Goal: Ask a question

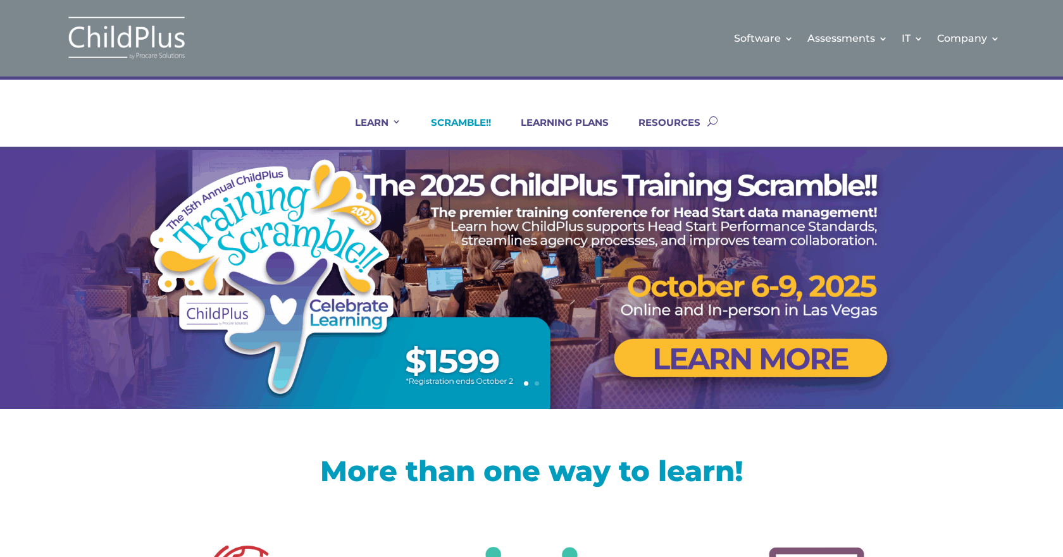
click at [475, 127] on link "SCRAMBLE!!" at bounding box center [453, 131] width 76 height 30
click at [460, 120] on link "SCRAMBLE!!" at bounding box center [453, 131] width 76 height 30
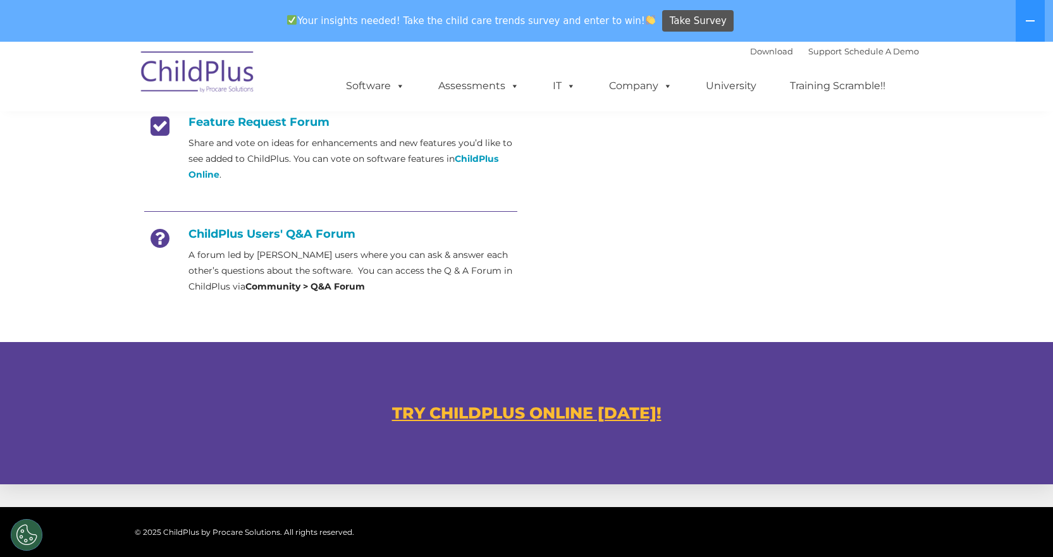
scroll to position [533, 0]
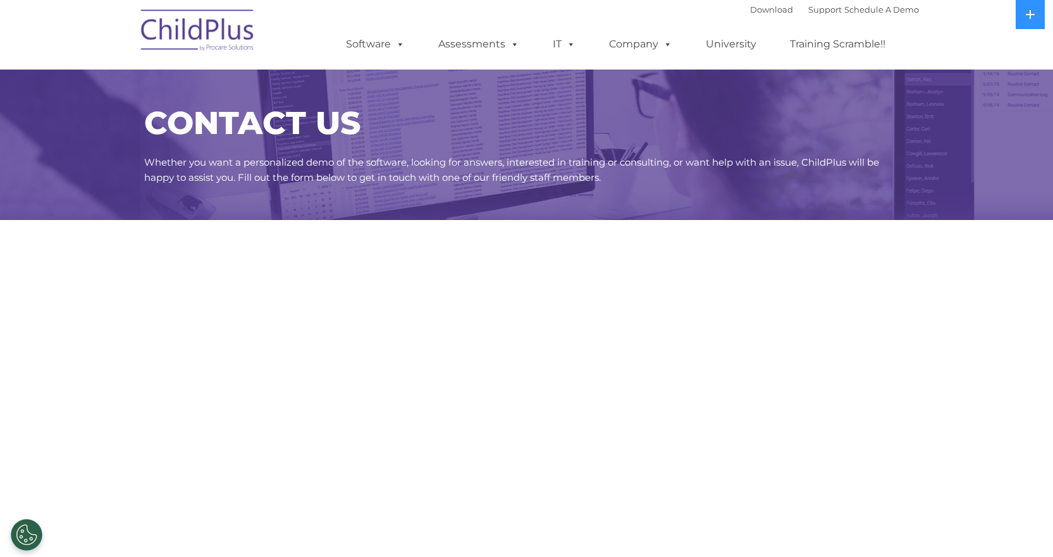
select select "MEDIUM"
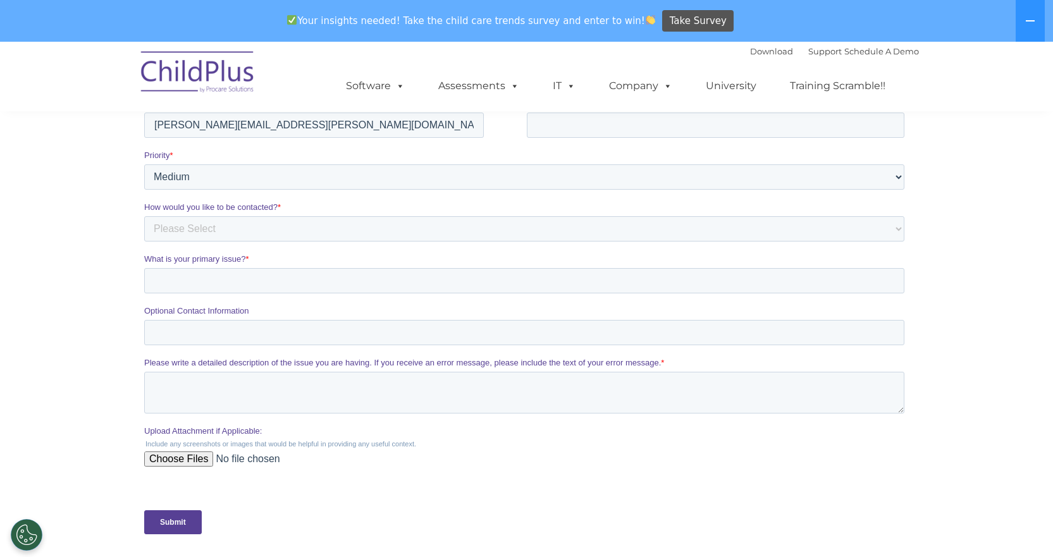
scroll to position [380, 0]
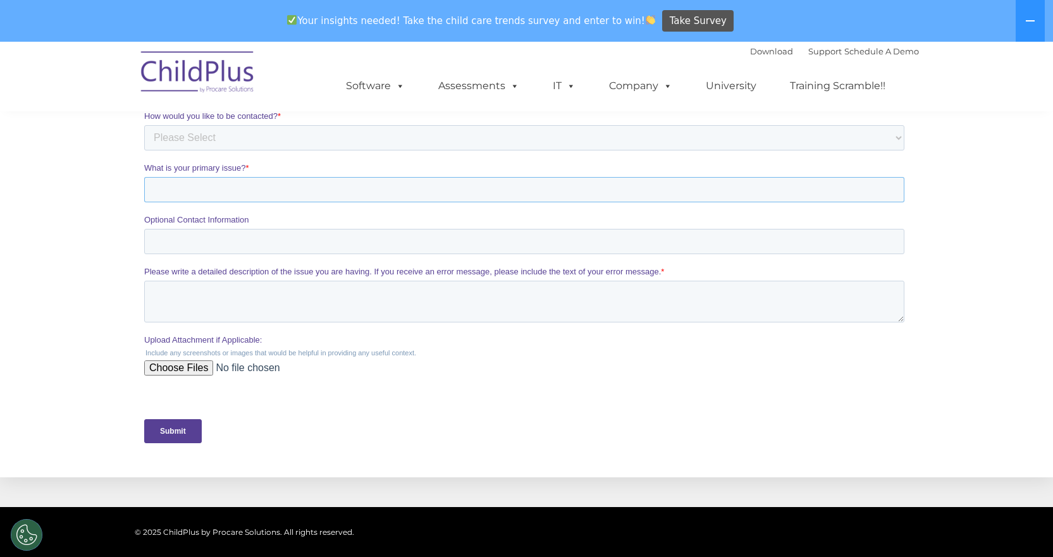
click at [279, 192] on input "What is your primary issue? *" at bounding box center [524, 189] width 760 height 25
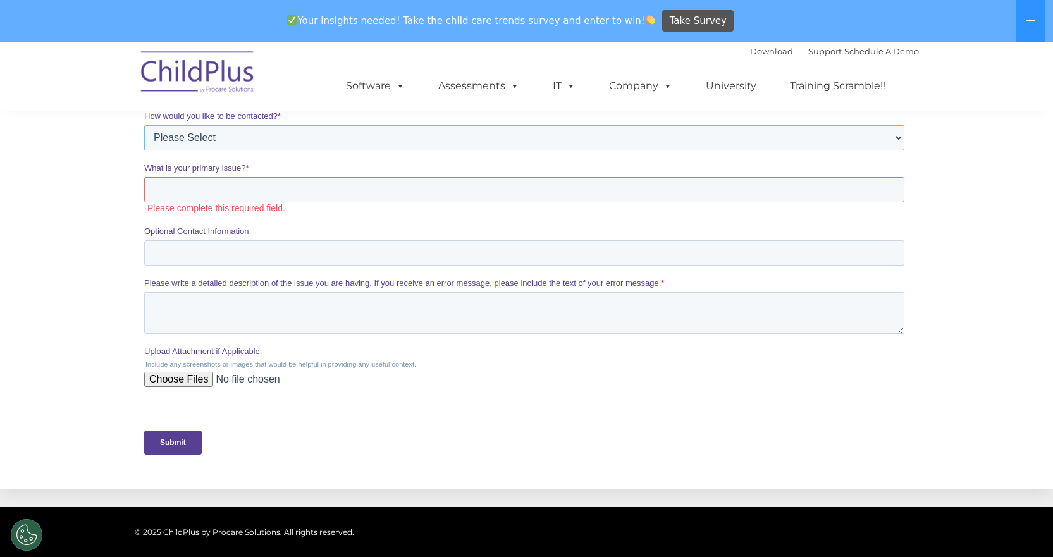
click at [286, 135] on select "Please Select Phone Email" at bounding box center [524, 137] width 760 height 25
click at [278, 246] on div "Optional Contact Information" at bounding box center [527, 245] width 766 height 40
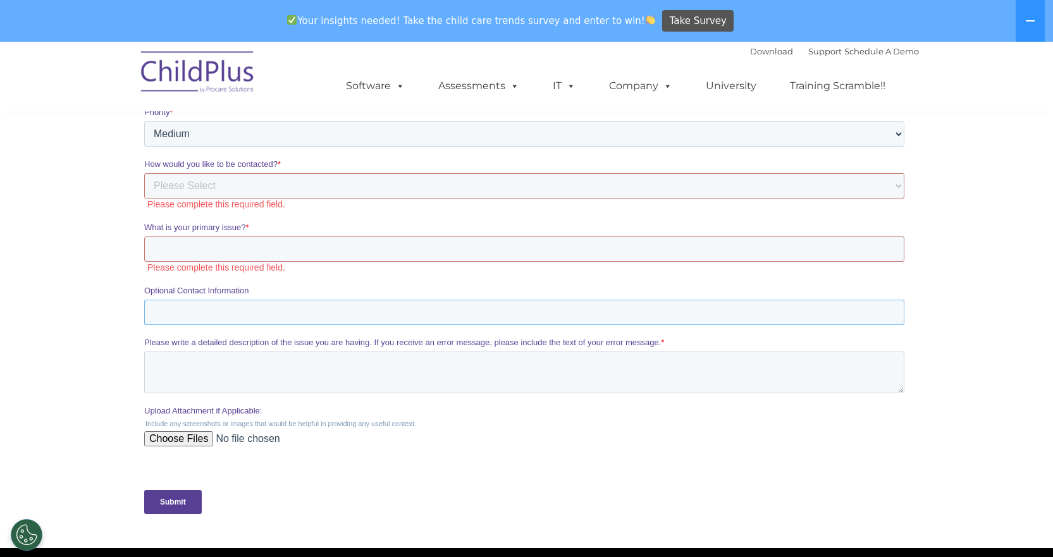
scroll to position [259, 0]
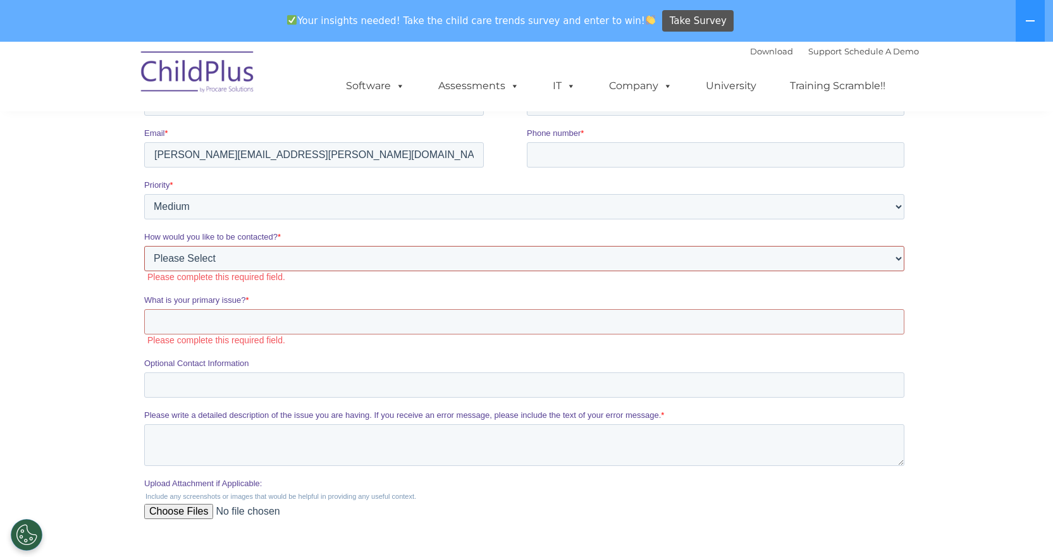
drag, startPoint x: 313, startPoint y: 272, endPoint x: 321, endPoint y: 252, distance: 21.3
click at [313, 271] on select "Please Select Phone Email" at bounding box center [524, 258] width 760 height 25
click at [321, 252] on select "Please Select Phone Email" at bounding box center [524, 258] width 760 height 25
drag, startPoint x: 321, startPoint y: 252, endPoint x: 321, endPoint y: 270, distance: 17.1
click at [321, 252] on select "Please Select Phone Email" at bounding box center [524, 258] width 760 height 25
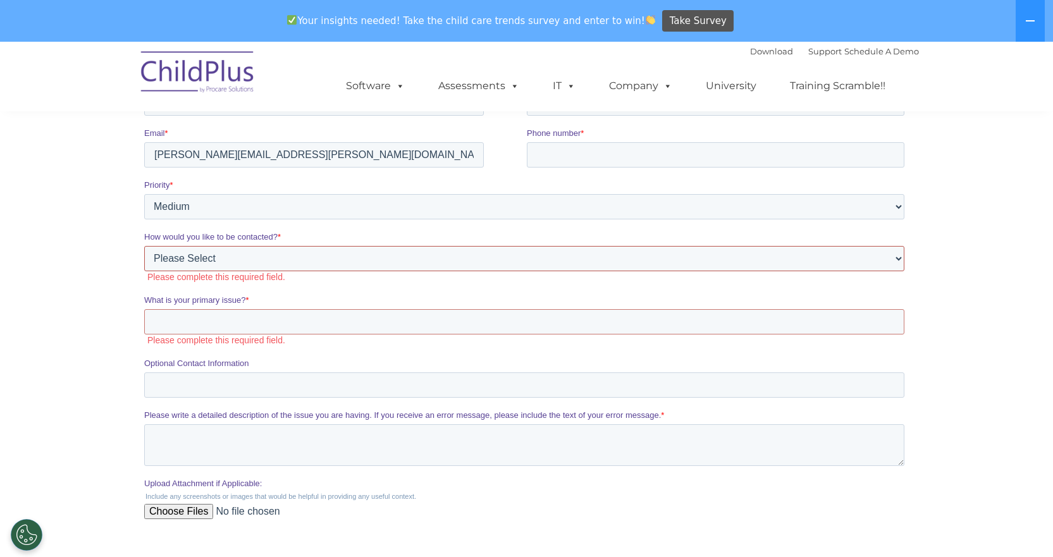
click at [325, 259] on select "Please Select Phone Email" at bounding box center [524, 258] width 760 height 25
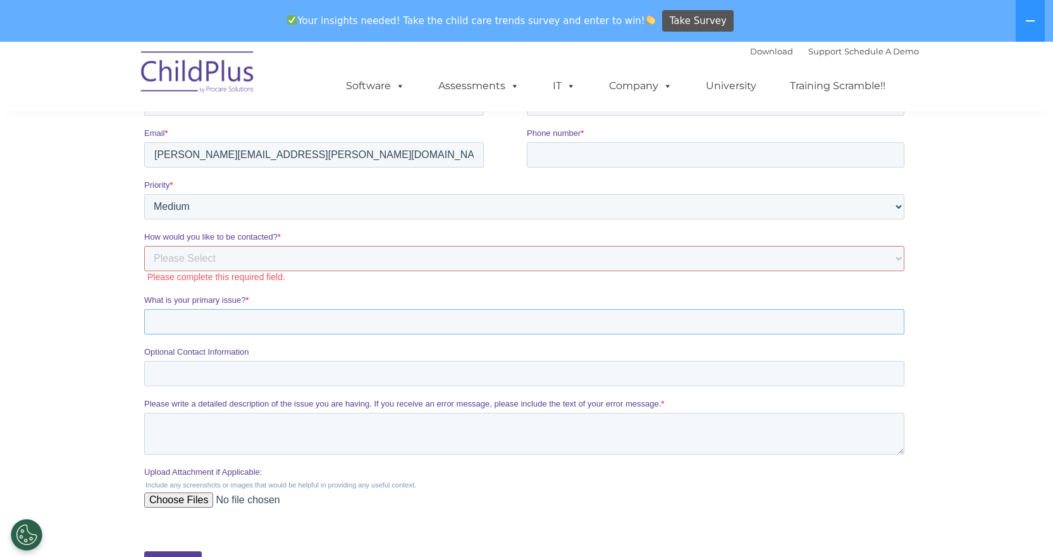
click at [310, 313] on input "What is your primary issue? *" at bounding box center [524, 321] width 760 height 25
click at [309, 316] on input "What is your primary issue? *" at bounding box center [524, 321] width 760 height 25
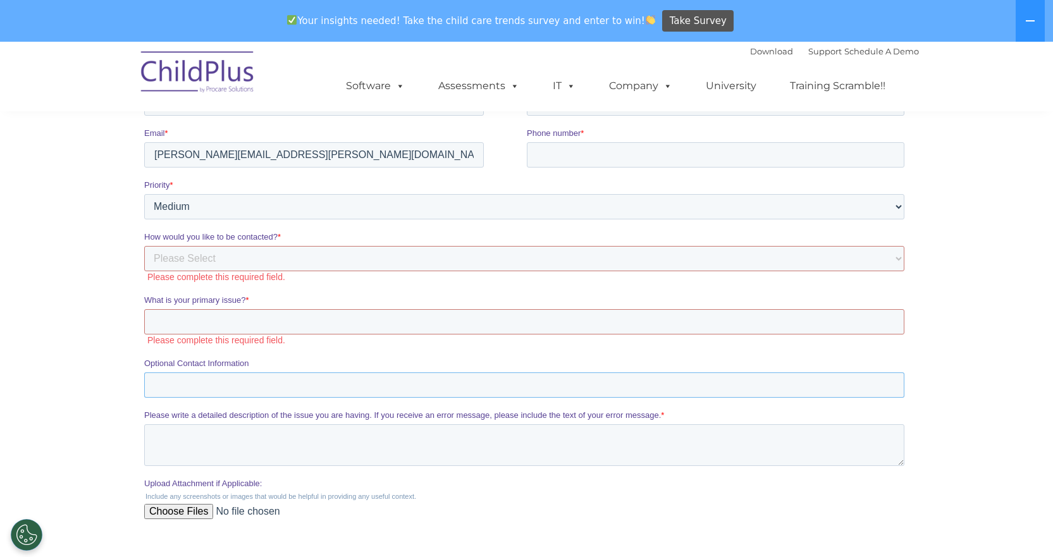
click at [385, 371] on div "Optional Contact Information" at bounding box center [527, 377] width 766 height 40
click at [359, 443] on textarea "Please write a detailed description of the issue you are having. If you receive…" at bounding box center [524, 446] width 760 height 42
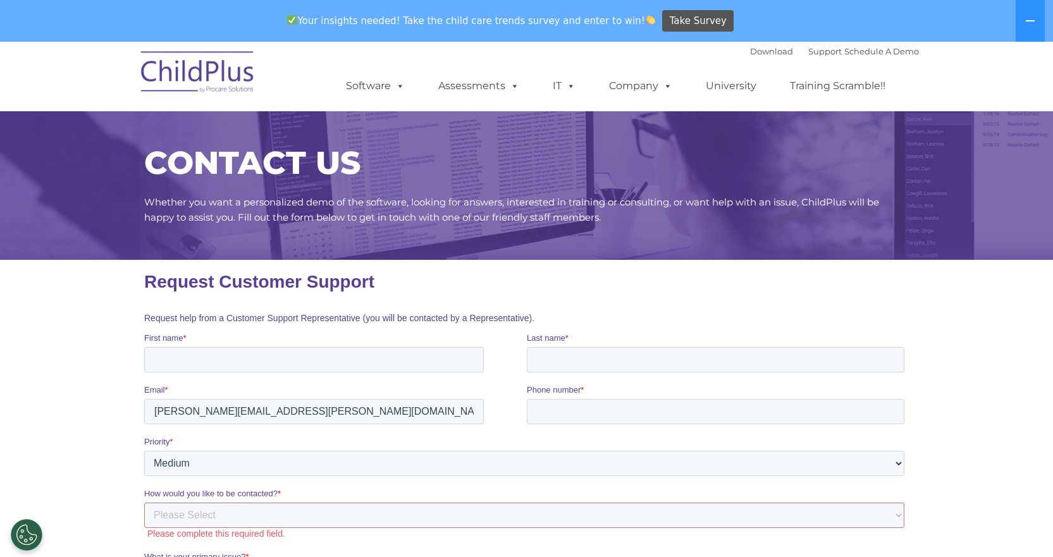
scroll to position [0, 0]
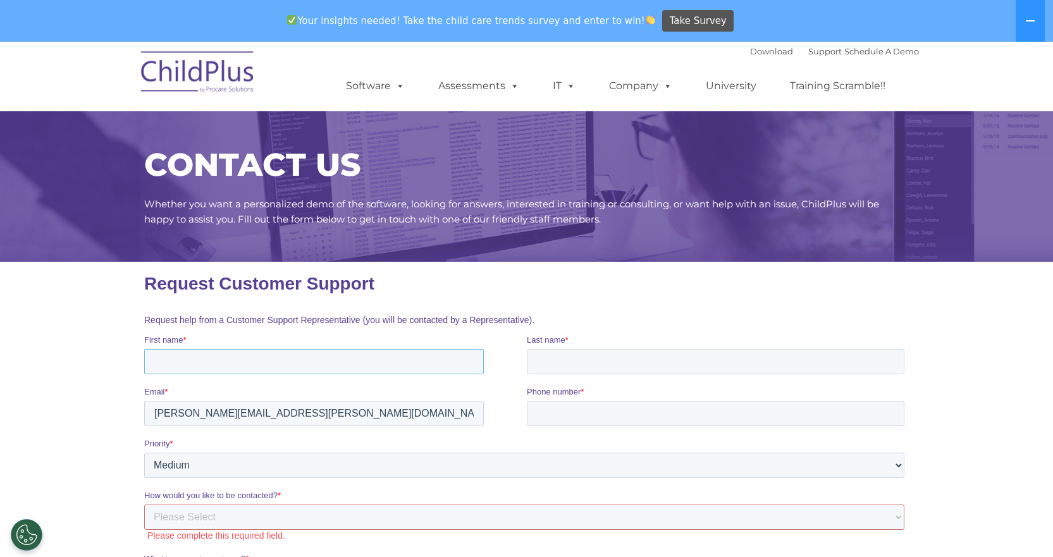
drag, startPoint x: 290, startPoint y: 375, endPoint x: 402, endPoint y: 368, distance: 111.6
click at [289, 375] on input "First name *" at bounding box center [314, 361] width 340 height 25
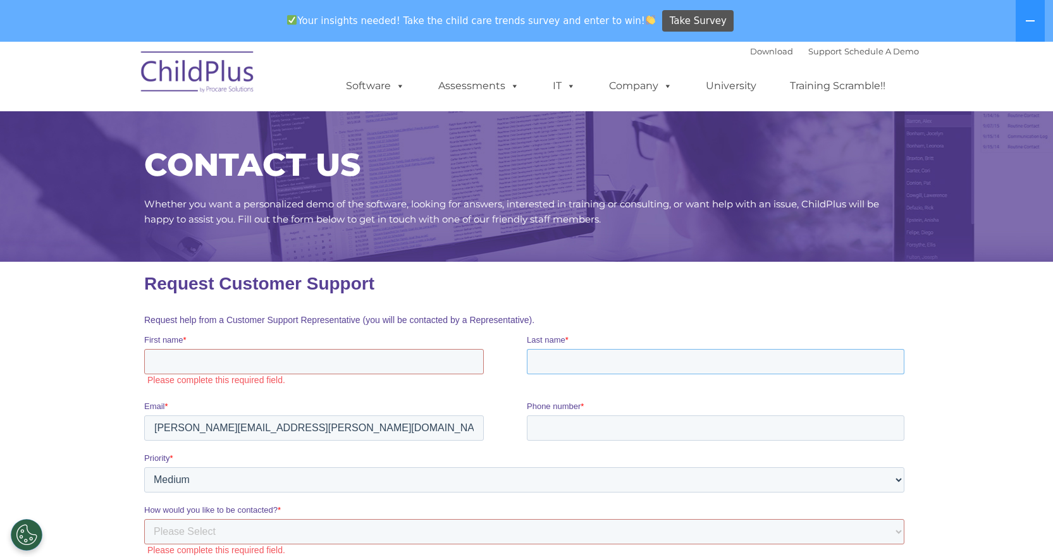
click at [610, 351] on input "Last name *" at bounding box center [715, 361] width 378 height 25
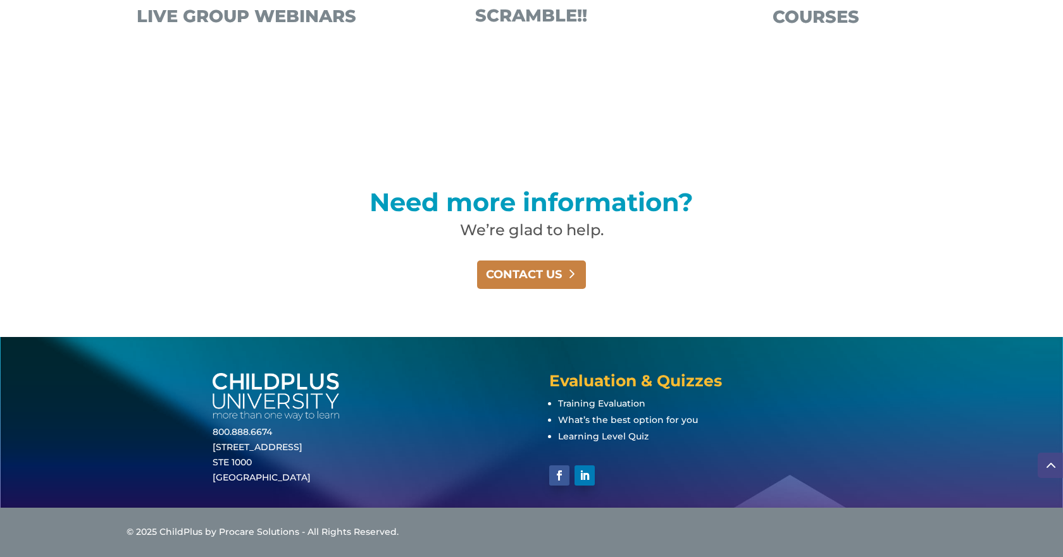
scroll to position [829, 0]
click at [522, 271] on link "CONTACT US" at bounding box center [531, 275] width 109 height 28
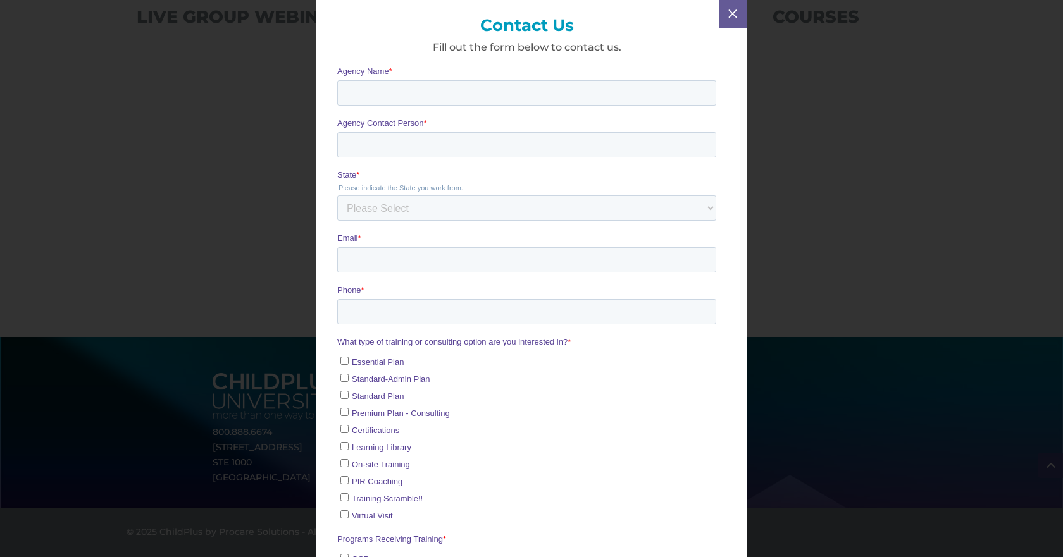
scroll to position [0, 0]
click at [447, 139] on input "Agency Contact Person *" at bounding box center [526, 144] width 379 height 25
click at [723, 23] on button "M" at bounding box center [733, 14] width 28 height 28
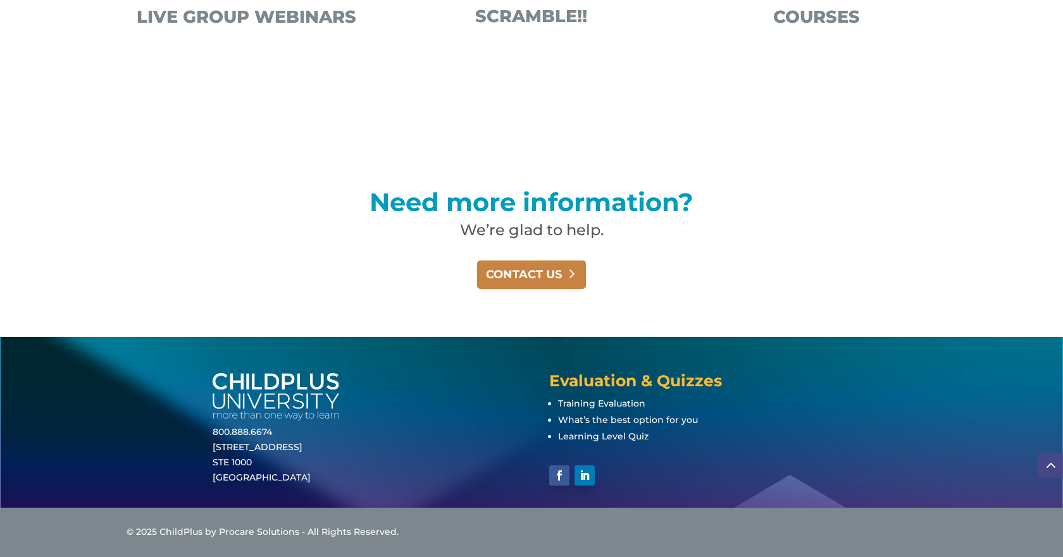
scroll to position [829, 0]
click at [517, 268] on link "CONTACT US" at bounding box center [531, 275] width 109 height 28
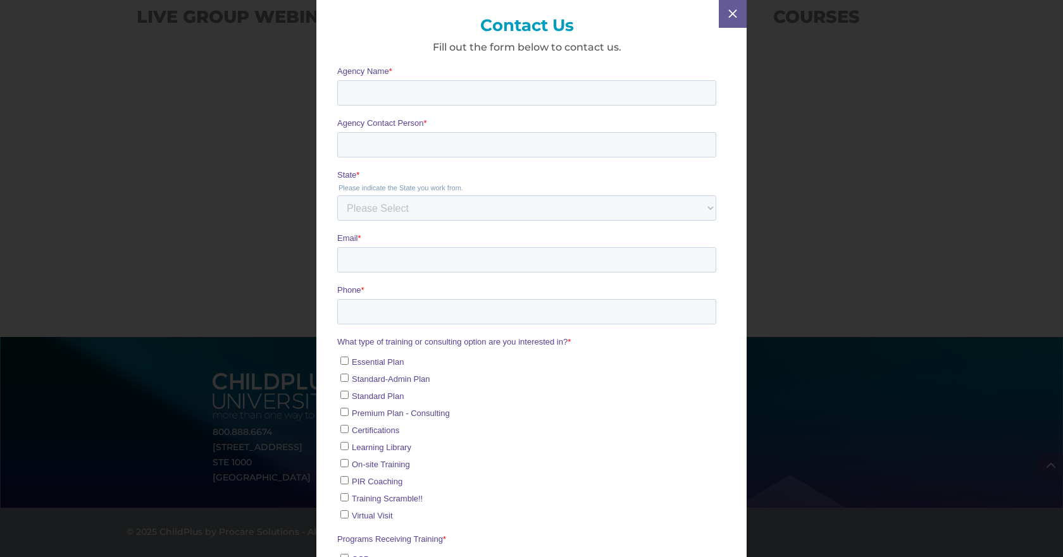
scroll to position [0, 0]
click at [455, 138] on input "Agency Contact Person *" at bounding box center [526, 144] width 379 height 25
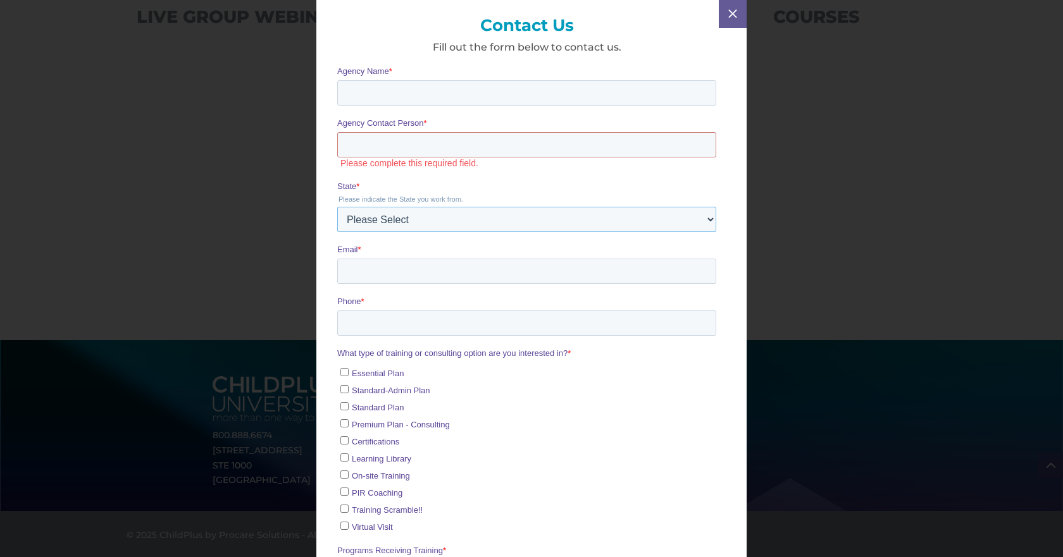
click at [453, 196] on div "State * Please indicate the State you work from. Please Select AI AK AL AN AR A…" at bounding box center [526, 206] width 379 height 52
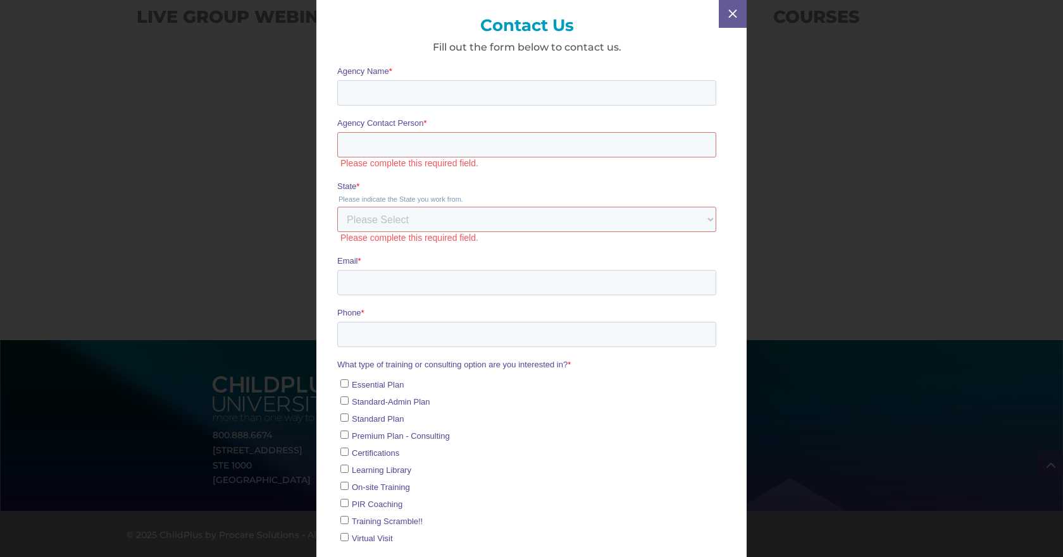
click at [452, 202] on legend "Please indicate the State you work from." at bounding box center [526, 200] width 379 height 8
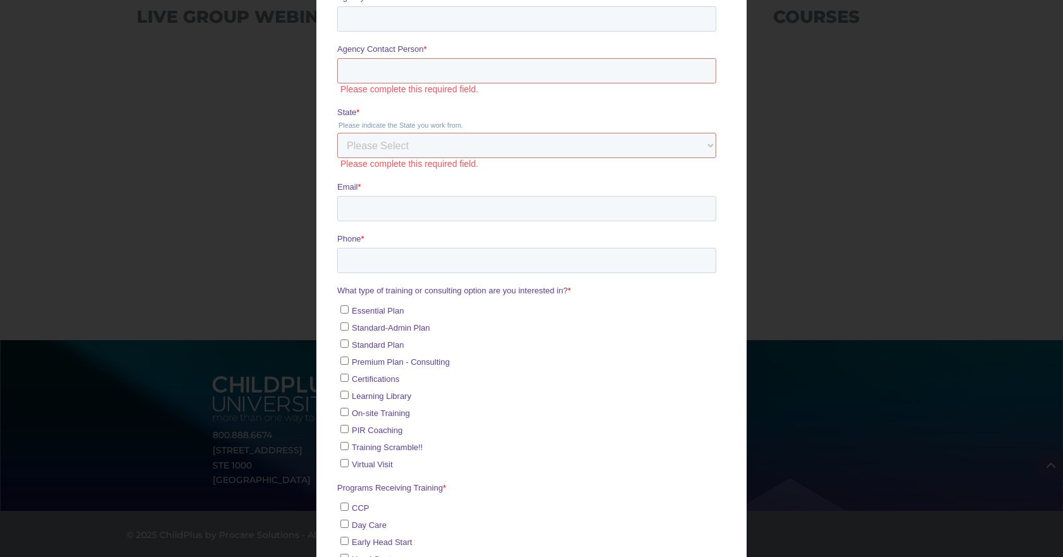
scroll to position [127, 0]
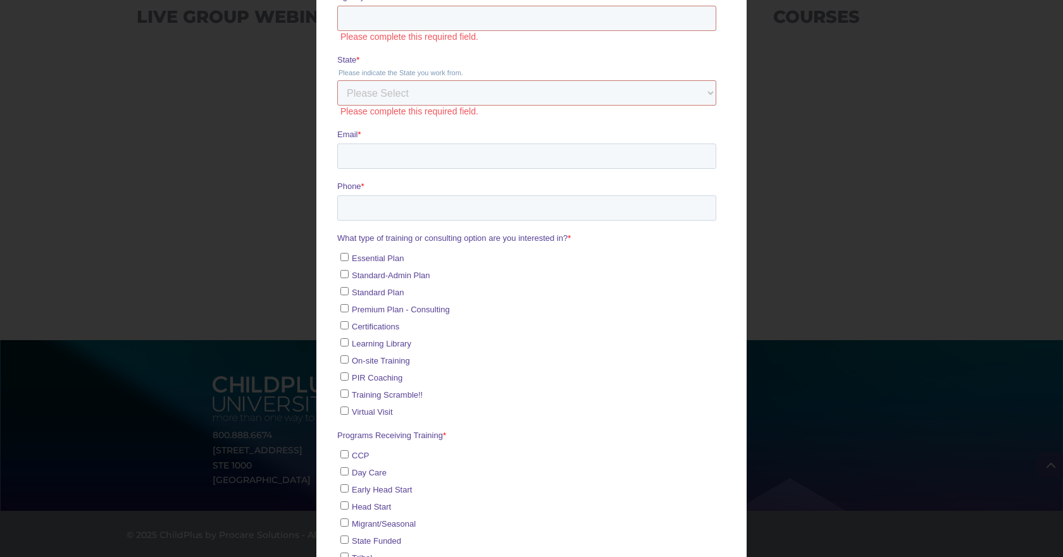
click at [449, 182] on label "Phone *" at bounding box center [526, 187] width 379 height 13
click at [449, 196] on input "Phone *" at bounding box center [526, 208] width 379 height 25
click at [452, 206] on input "Phone *" at bounding box center [526, 208] width 379 height 25
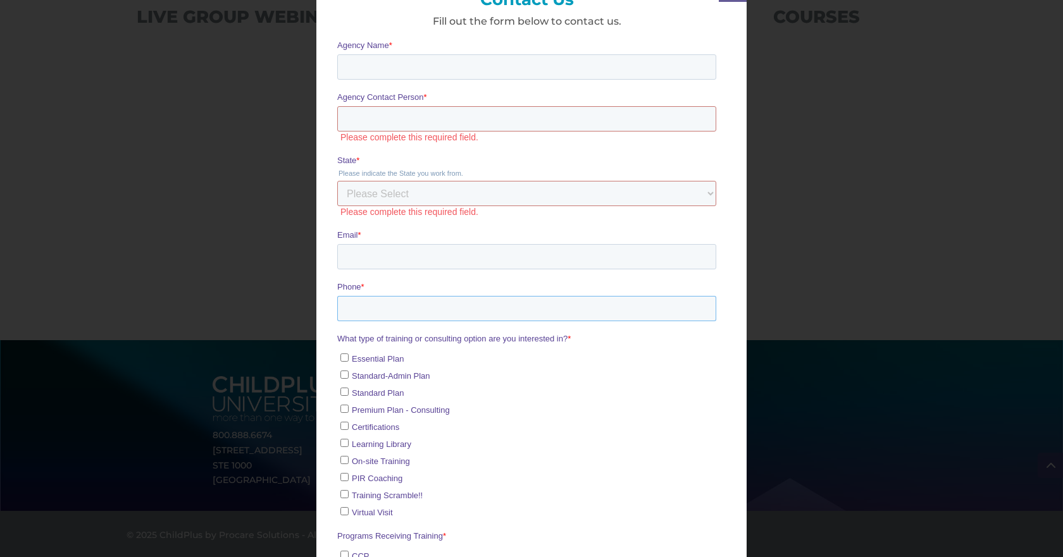
scroll to position [0, 0]
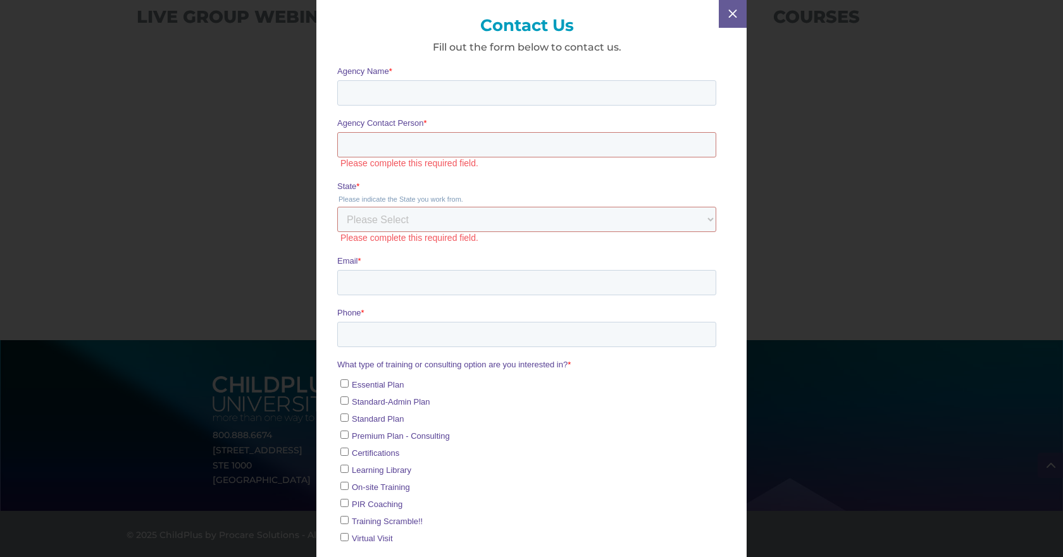
click at [733, 15] on span "M" at bounding box center [733, 14] width 18 height 18
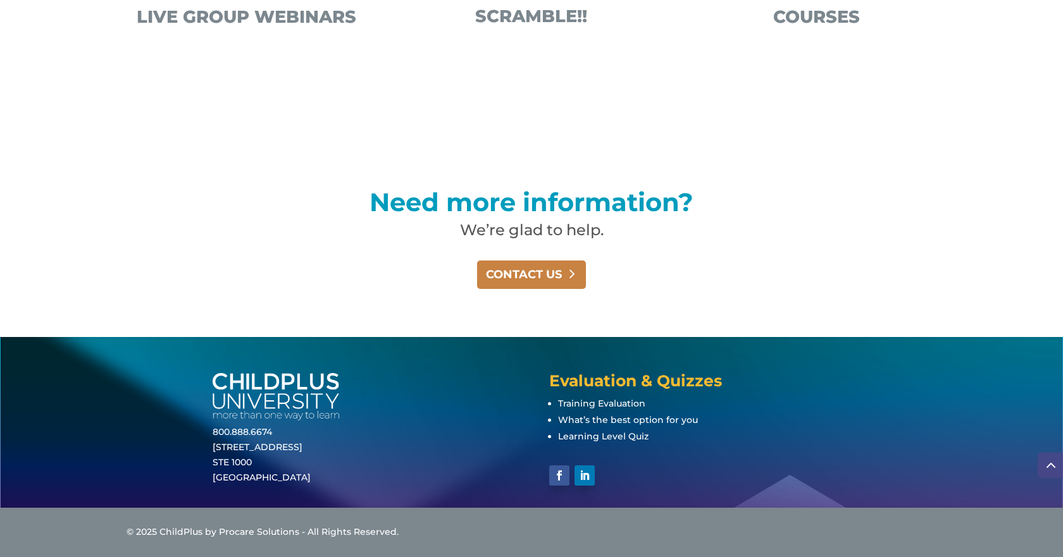
scroll to position [829, 0]
click at [526, 266] on link "CONTACT US" at bounding box center [531, 275] width 109 height 28
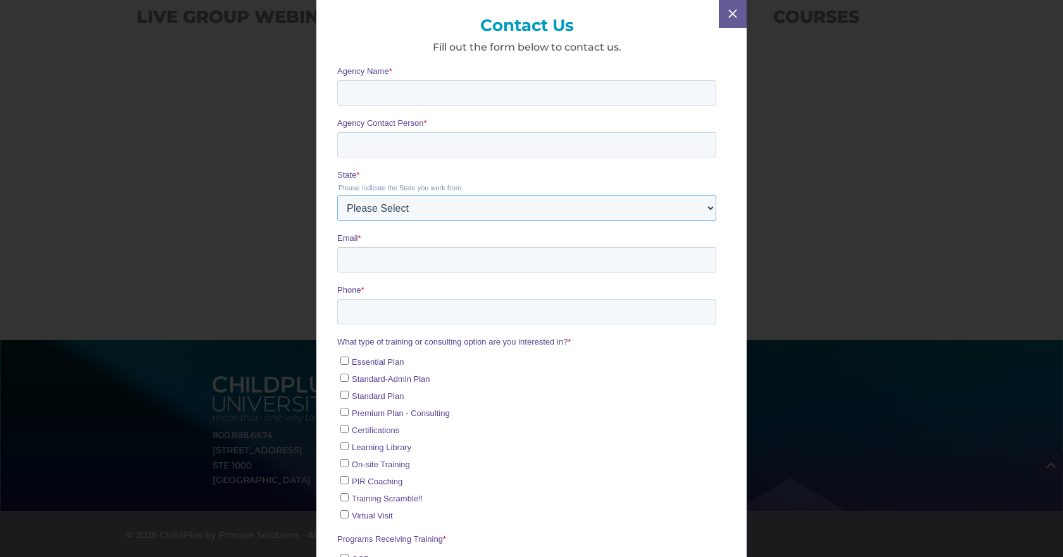
click at [517, 204] on select "Please Select AI AK AL AN AR AS AZ CA CO CT DC DE FL FM GA GU HI IA ID IL IN KS…" at bounding box center [526, 208] width 379 height 25
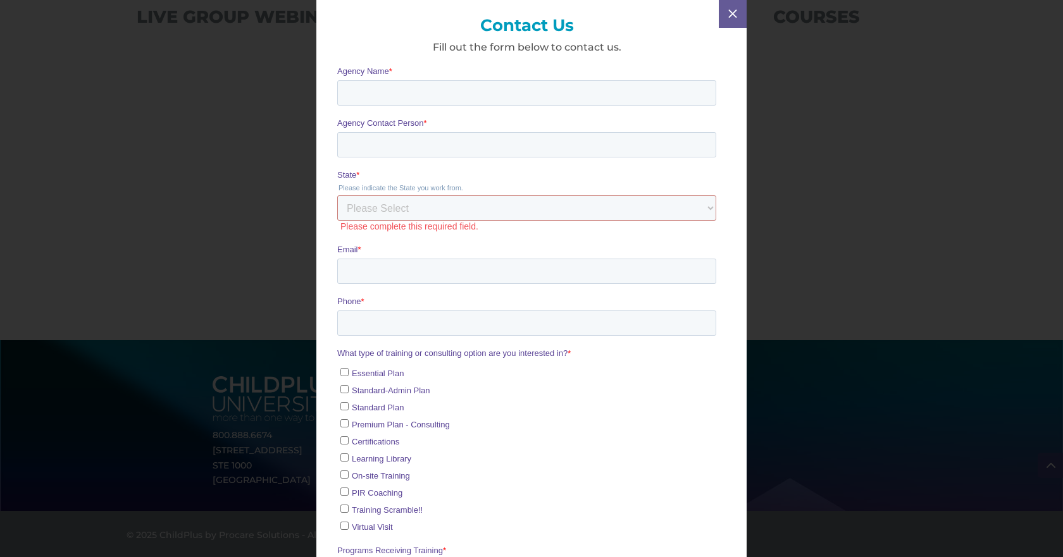
click at [847, 104] on div "Contact Us Fill out the form below to contact us. M" at bounding box center [531, 278] width 1063 height 557
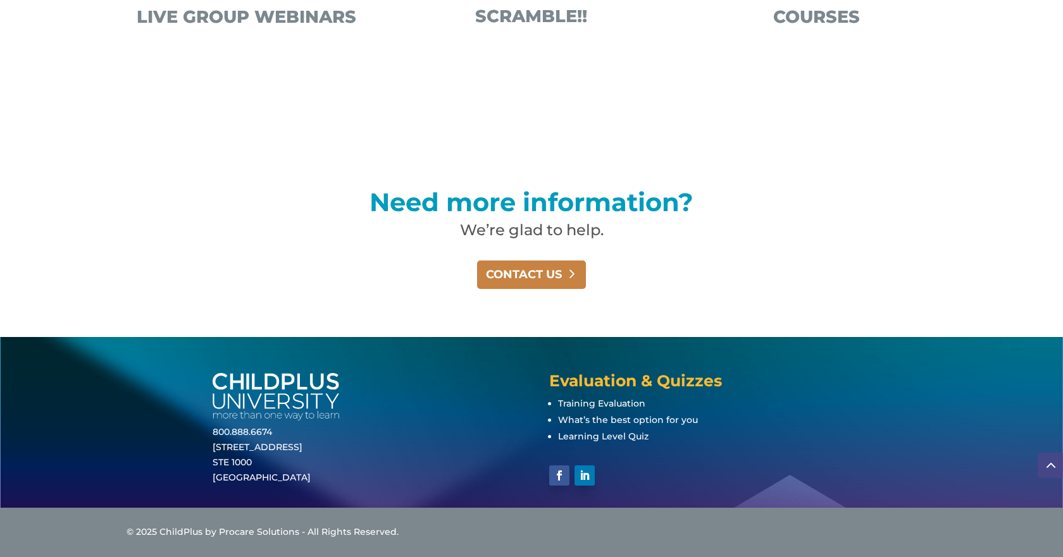
click at [559, 283] on link "CONTACT US" at bounding box center [531, 275] width 109 height 28
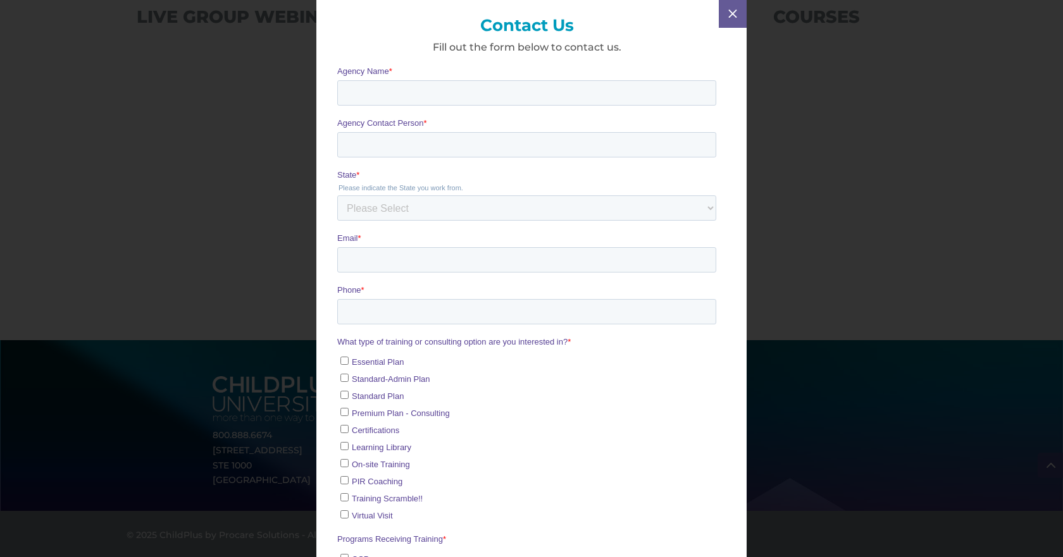
click at [734, 20] on span "M" at bounding box center [733, 14] width 18 height 18
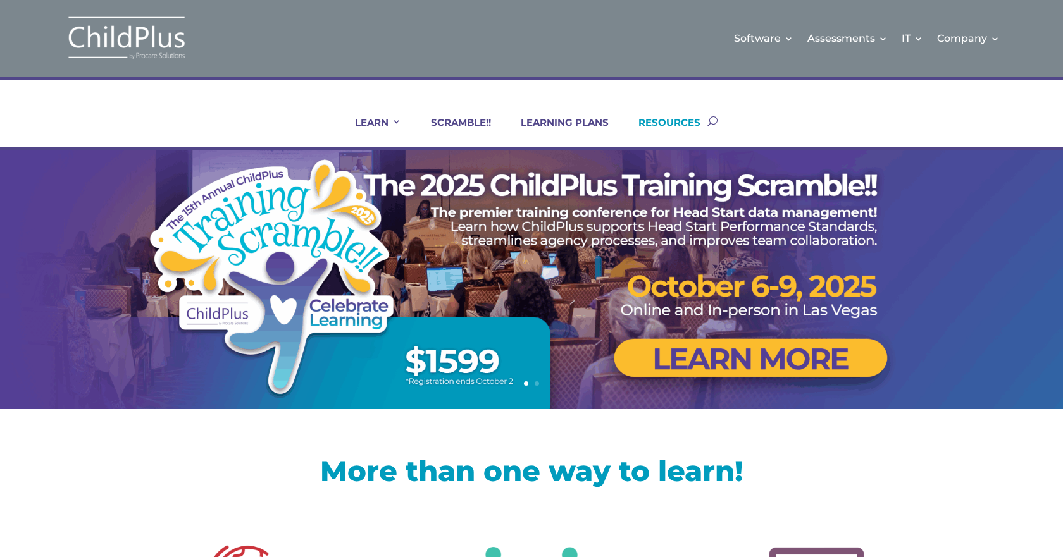
click at [681, 126] on link "RESOURCES" at bounding box center [662, 131] width 78 height 30
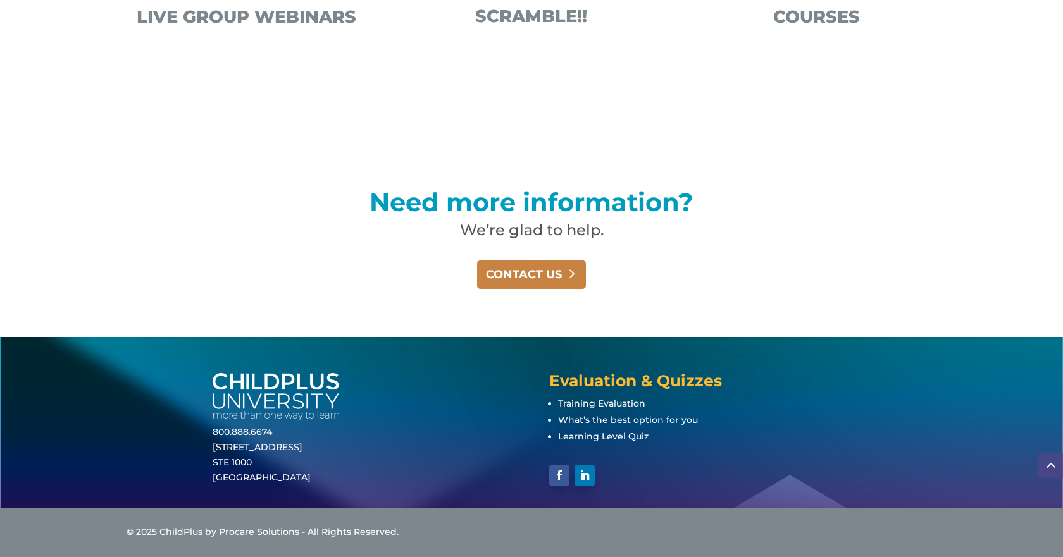
scroll to position [829, 0]
click at [535, 277] on link "CONTACT US" at bounding box center [531, 275] width 109 height 28
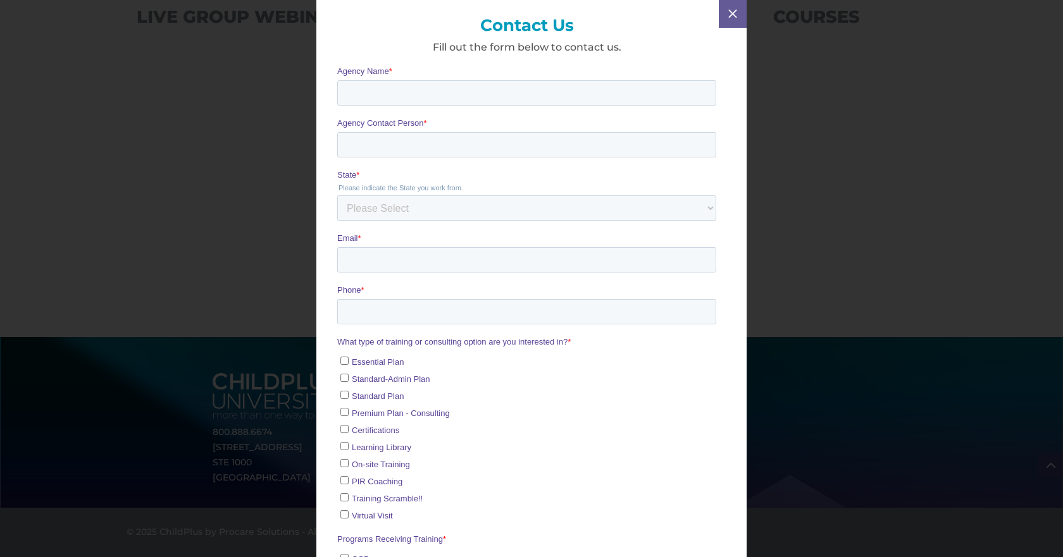
scroll to position [0, 0]
click at [487, 96] on input "Agency Name *" at bounding box center [526, 92] width 379 height 25
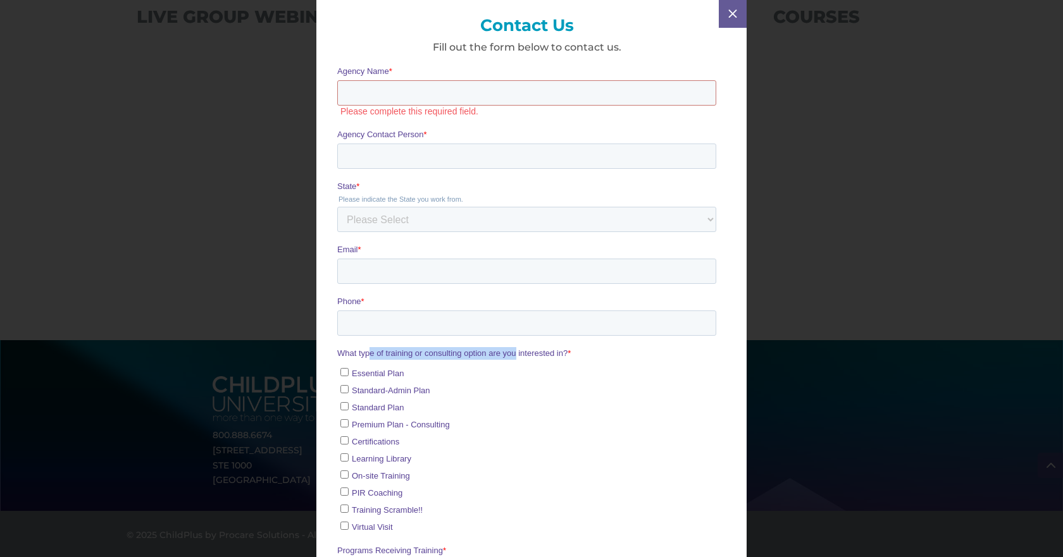
drag, startPoint x: 368, startPoint y: 345, endPoint x: 516, endPoint y: 338, distance: 148.8
click at [516, 338] on form "Agency Name * Please complete this required field. Agency Contact Person * Stat…" at bounding box center [526, 533] width 379 height 937
click at [387, 510] on span "Training Scramble!!" at bounding box center [387, 510] width 71 height 9
click at [349, 510] on input "Training Scramble!!" at bounding box center [344, 509] width 8 height 8
checkbox input "true"
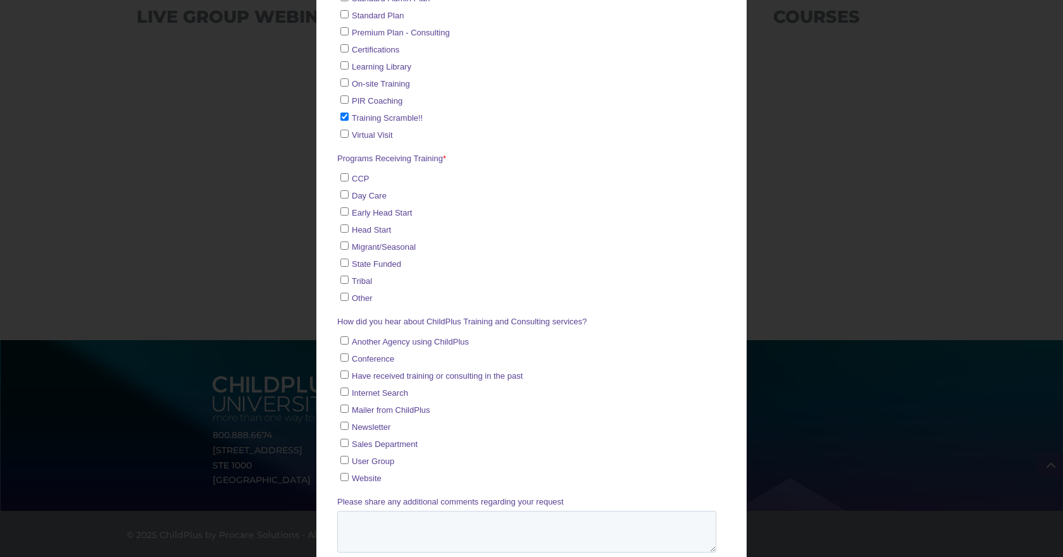
scroll to position [462, 0]
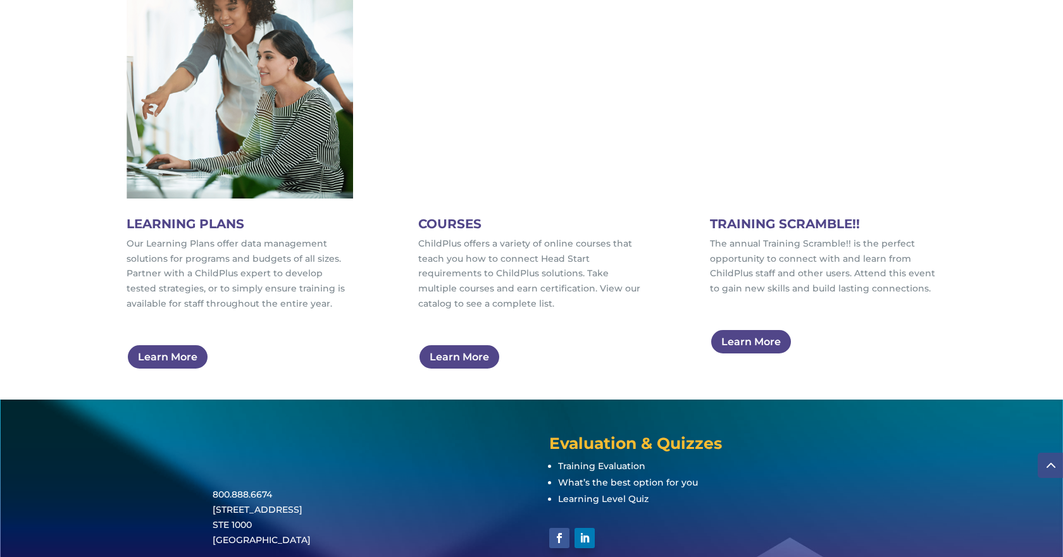
scroll to position [798, 0]
